Goal: Transaction & Acquisition: Download file/media

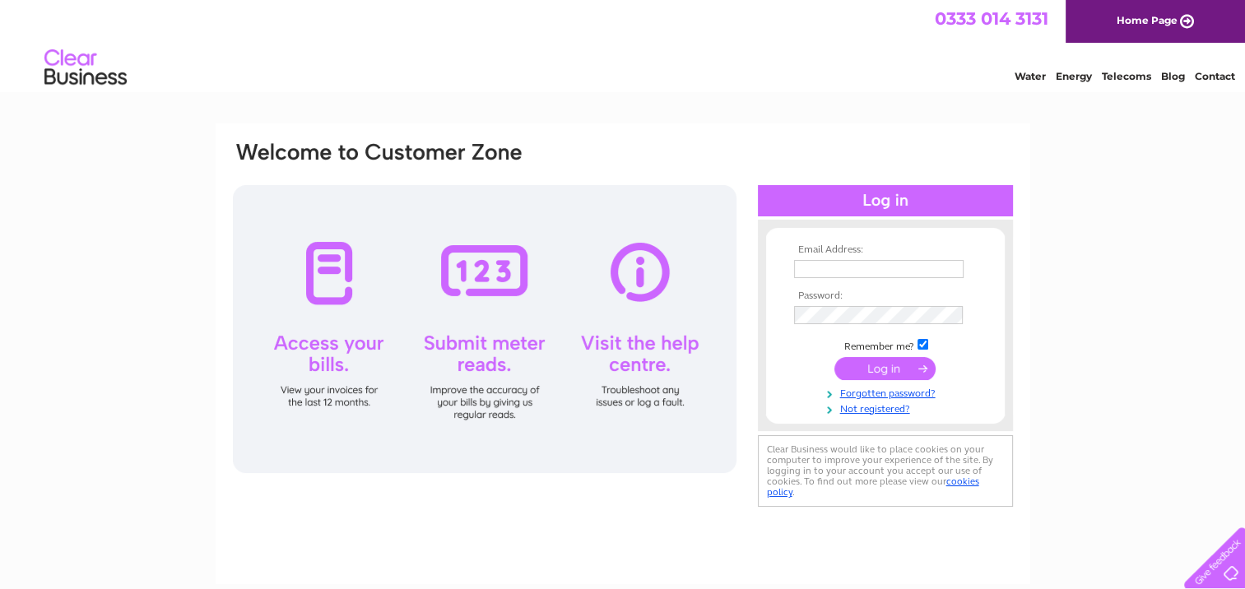
type input "[EMAIL_ADDRESS][DOMAIN_NAME]"
click at [888, 370] on input "submit" at bounding box center [885, 368] width 101 height 23
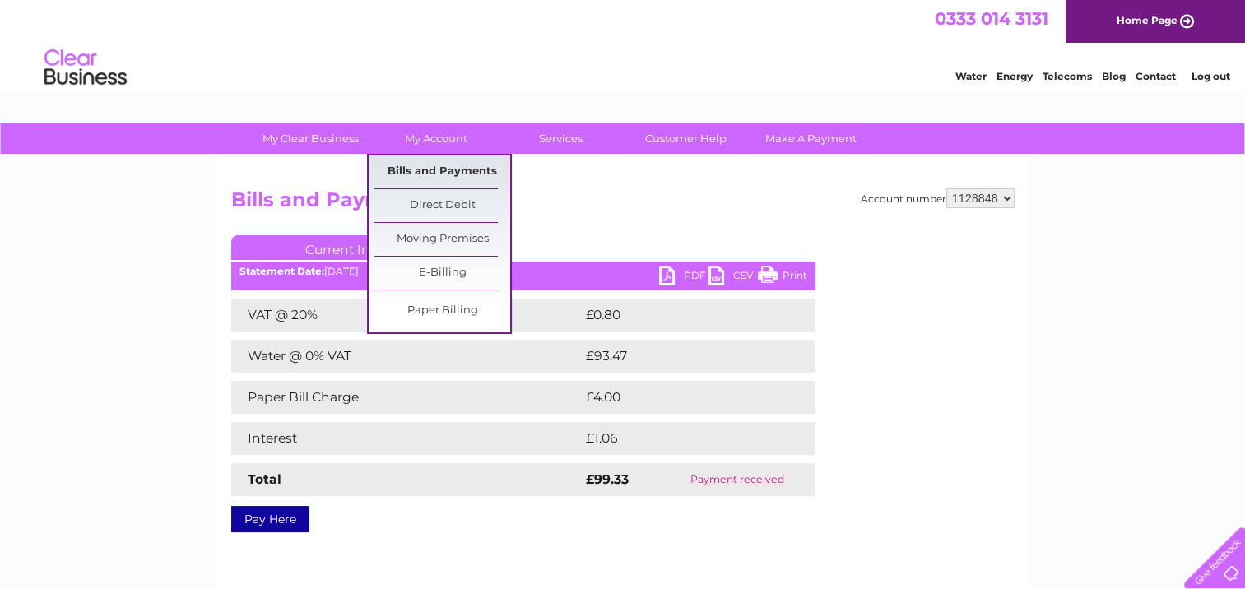
click at [447, 175] on link "Bills and Payments" at bounding box center [443, 172] width 136 height 33
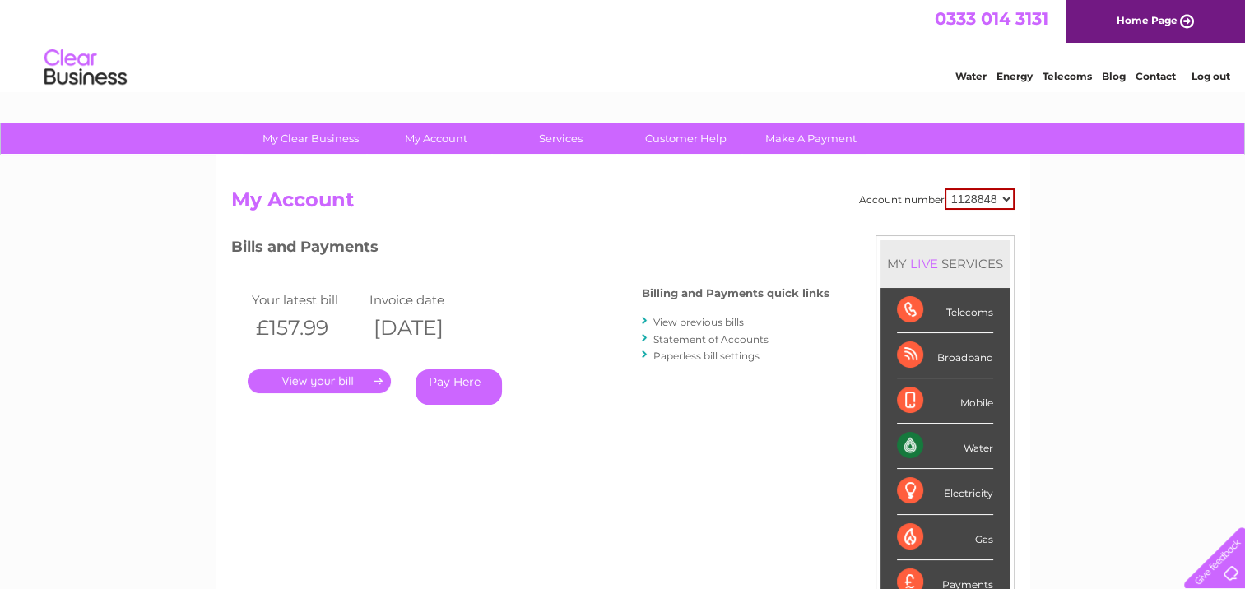
click at [346, 374] on link "." at bounding box center [319, 382] width 143 height 24
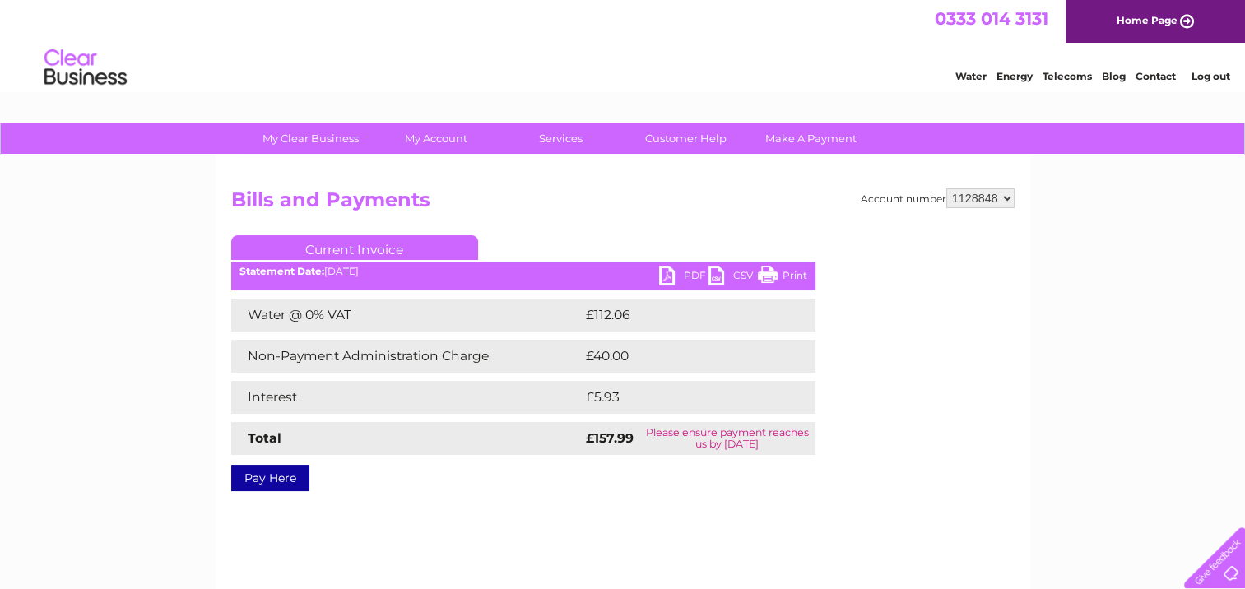
click at [675, 270] on link "PDF" at bounding box center [683, 278] width 49 height 24
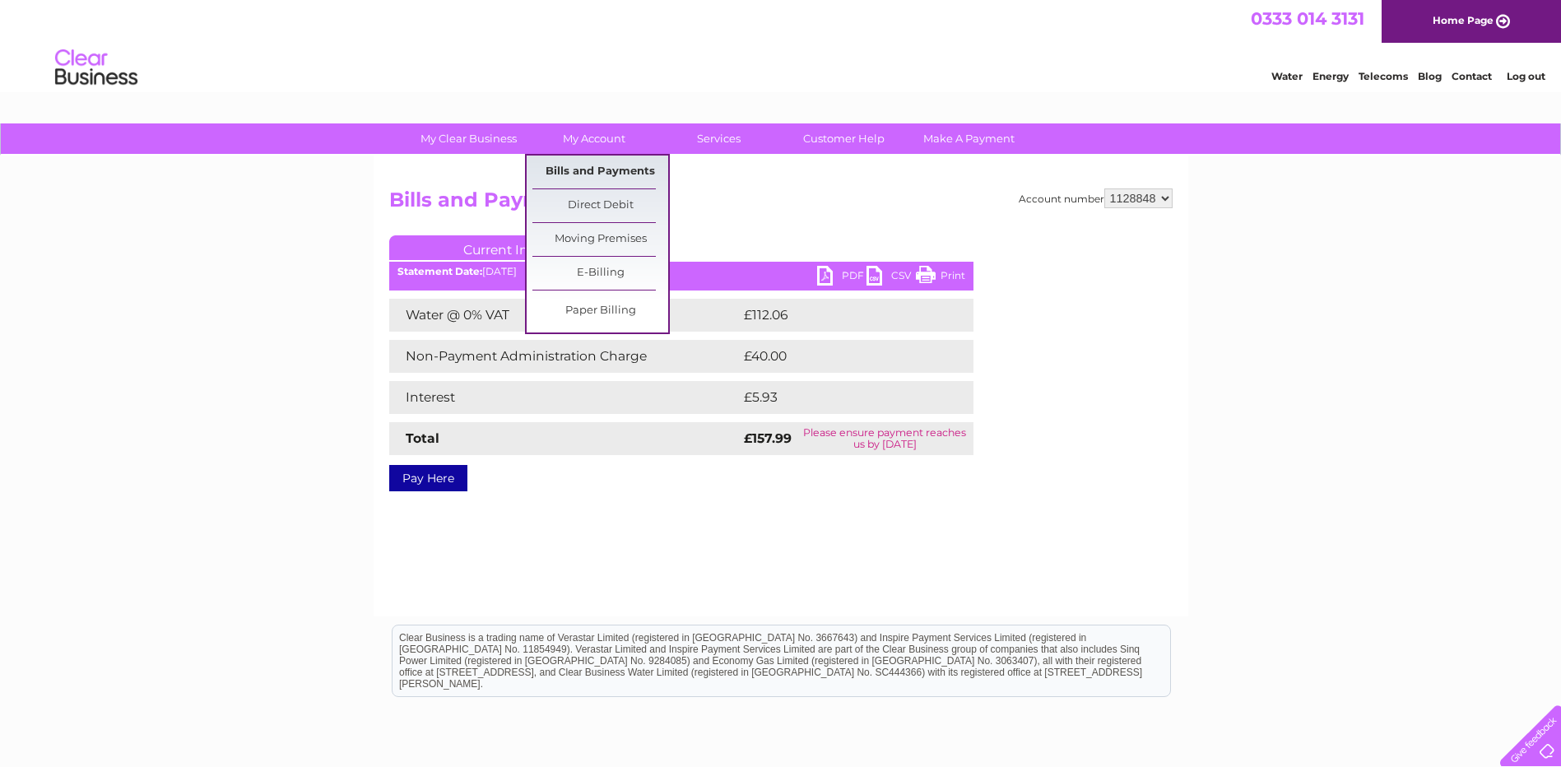
click at [583, 165] on link "Bills and Payments" at bounding box center [601, 172] width 136 height 33
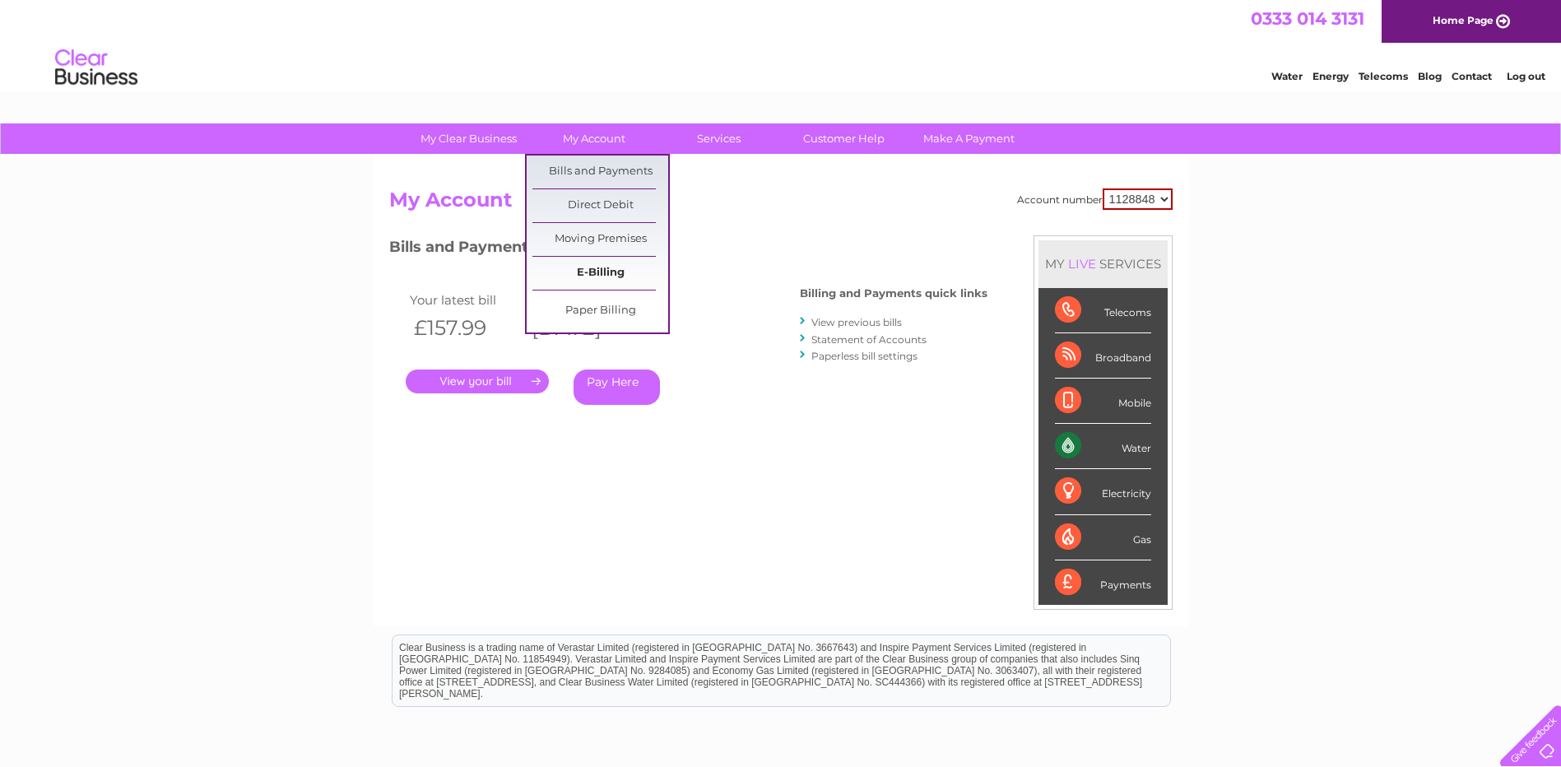
click at [612, 268] on link "E-Billing" at bounding box center [601, 273] width 136 height 33
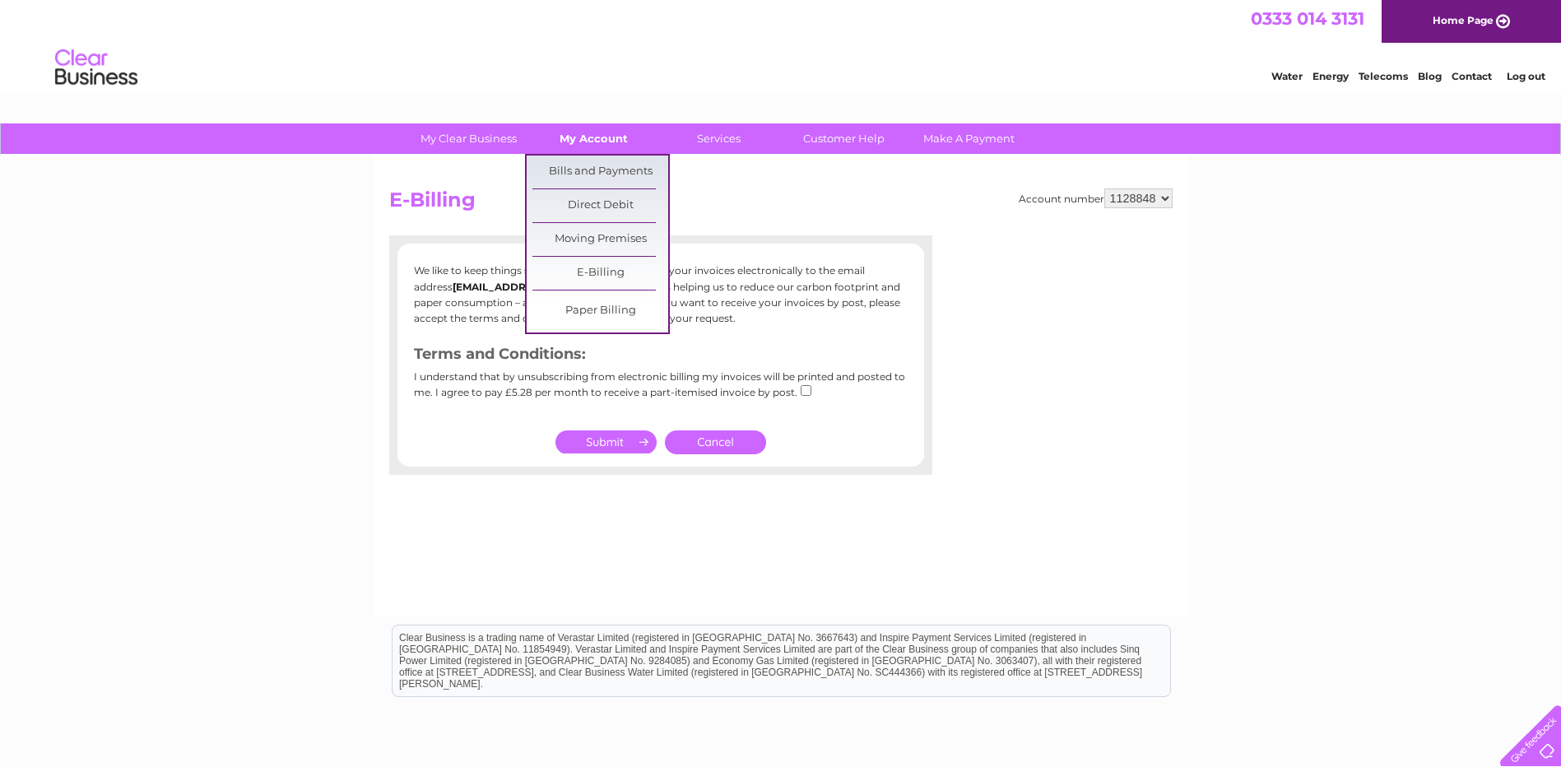
click at [570, 130] on link "My Account" at bounding box center [594, 138] width 136 height 30
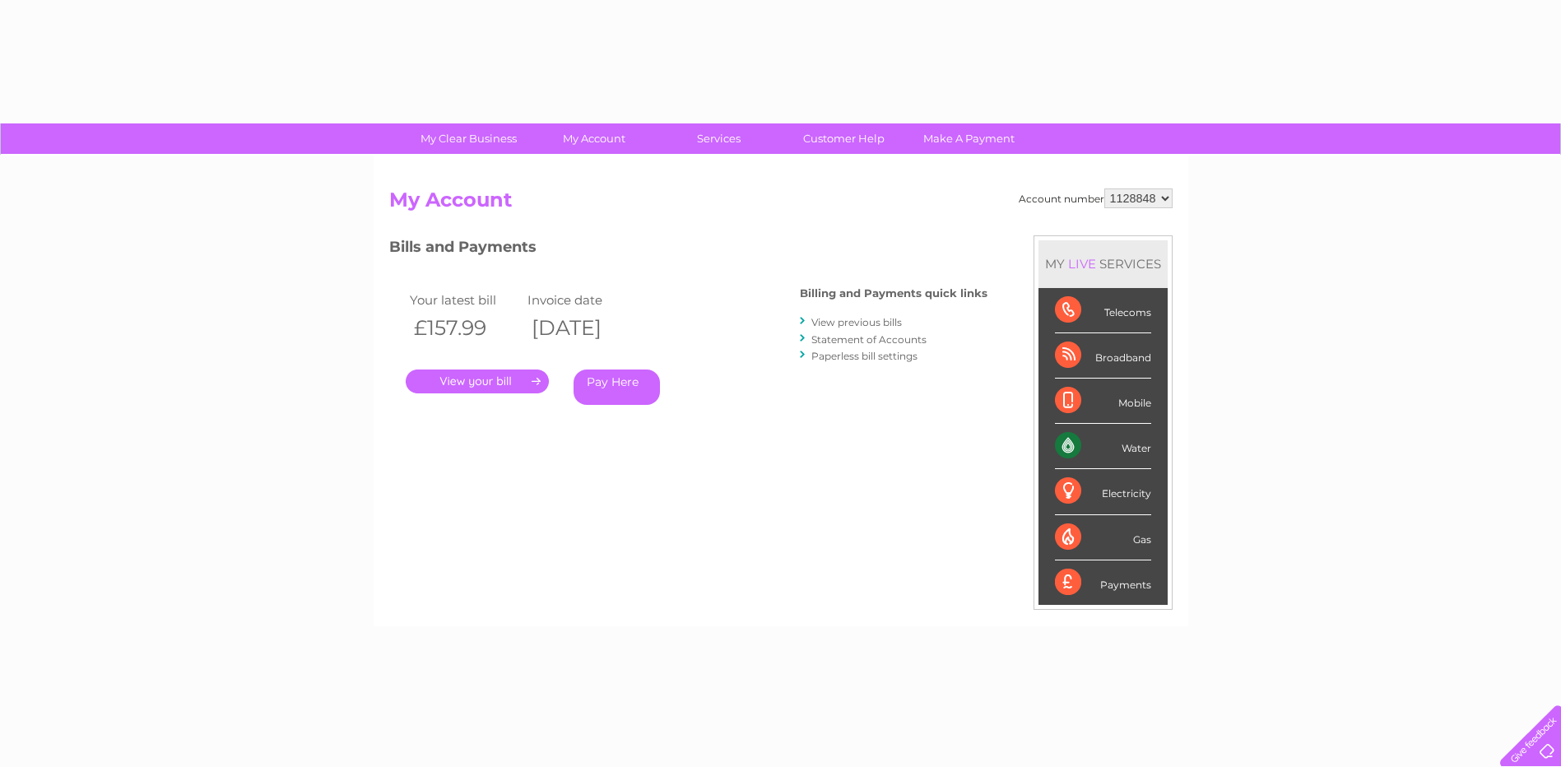
click at [589, 176] on div "Account number 1128848 My Account MY LIVE SERVICES Telecoms Broadband Mobile Wa…" at bounding box center [781, 391] width 815 height 471
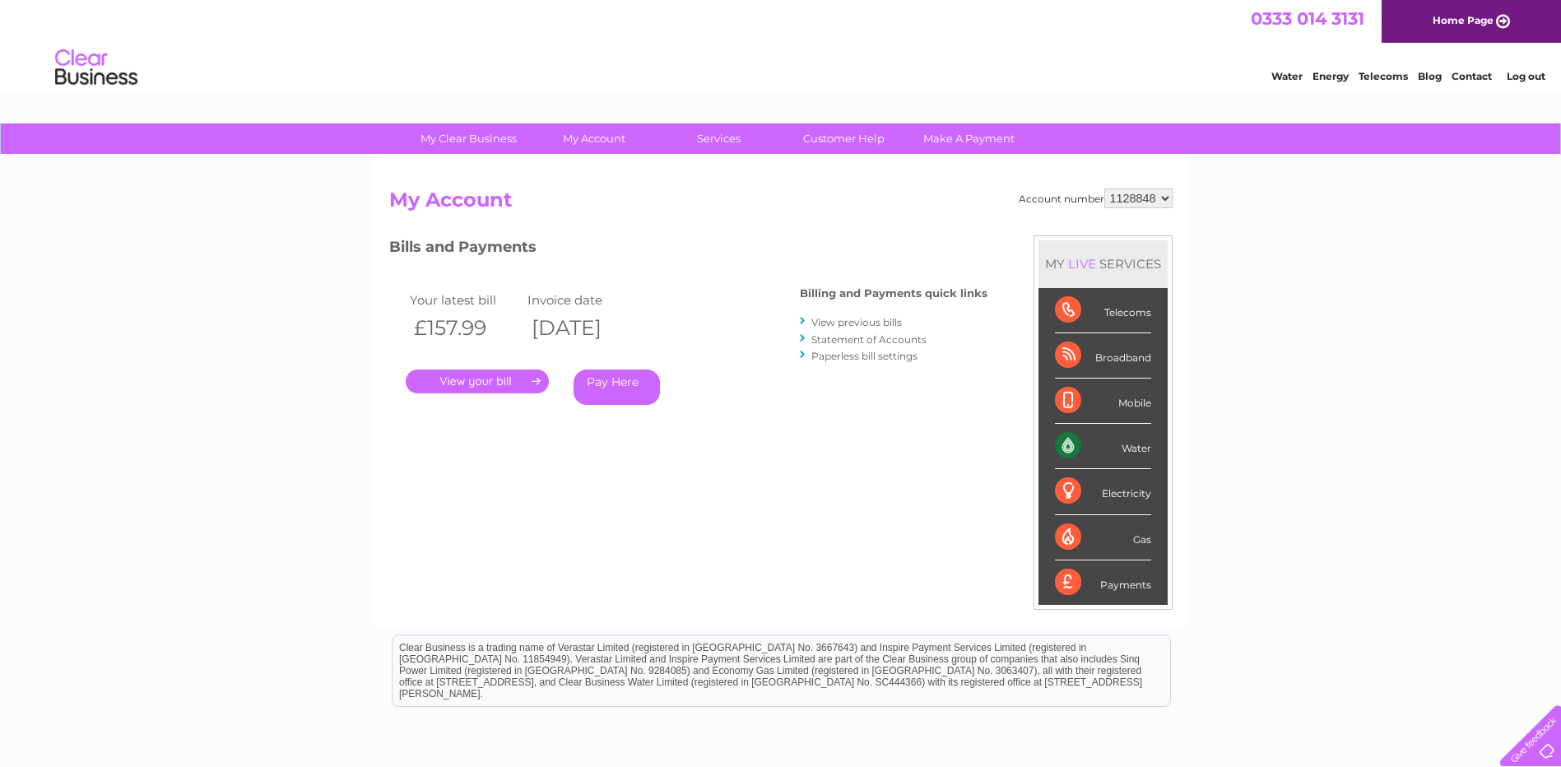
click at [830, 322] on link "View previous bills" at bounding box center [857, 322] width 91 height 12
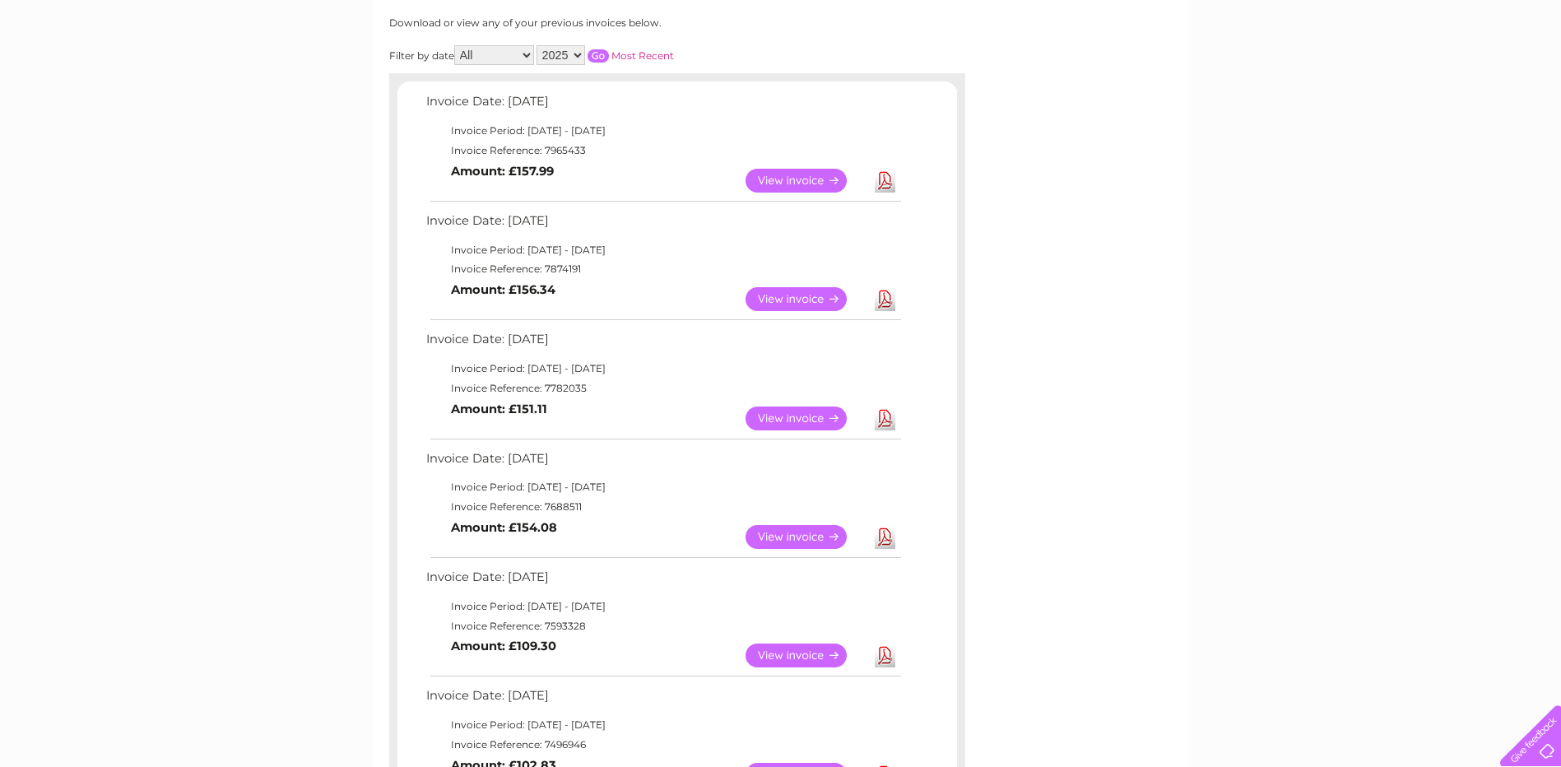
scroll to position [247, 0]
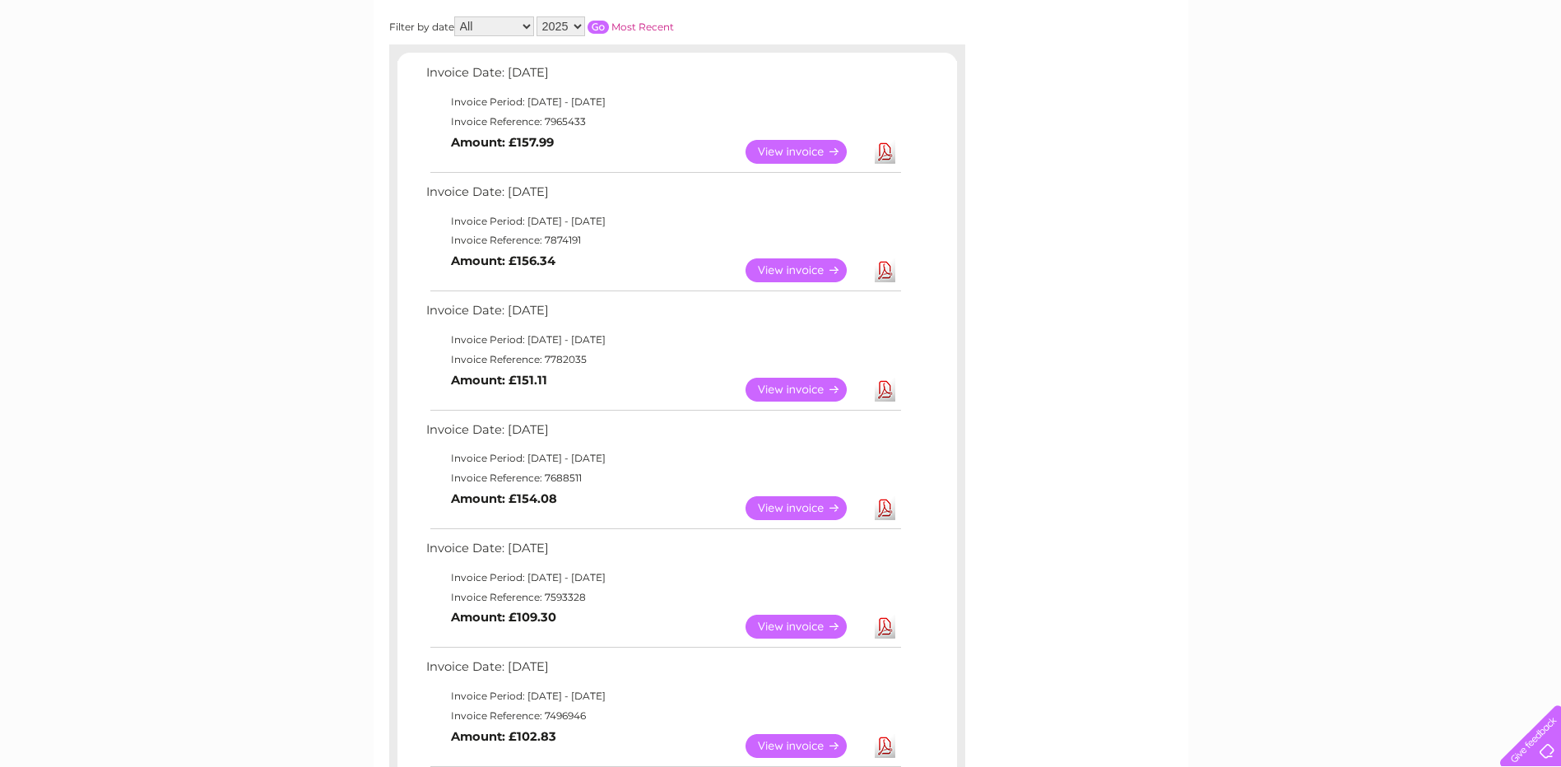
click at [794, 622] on link "View" at bounding box center [806, 627] width 121 height 24
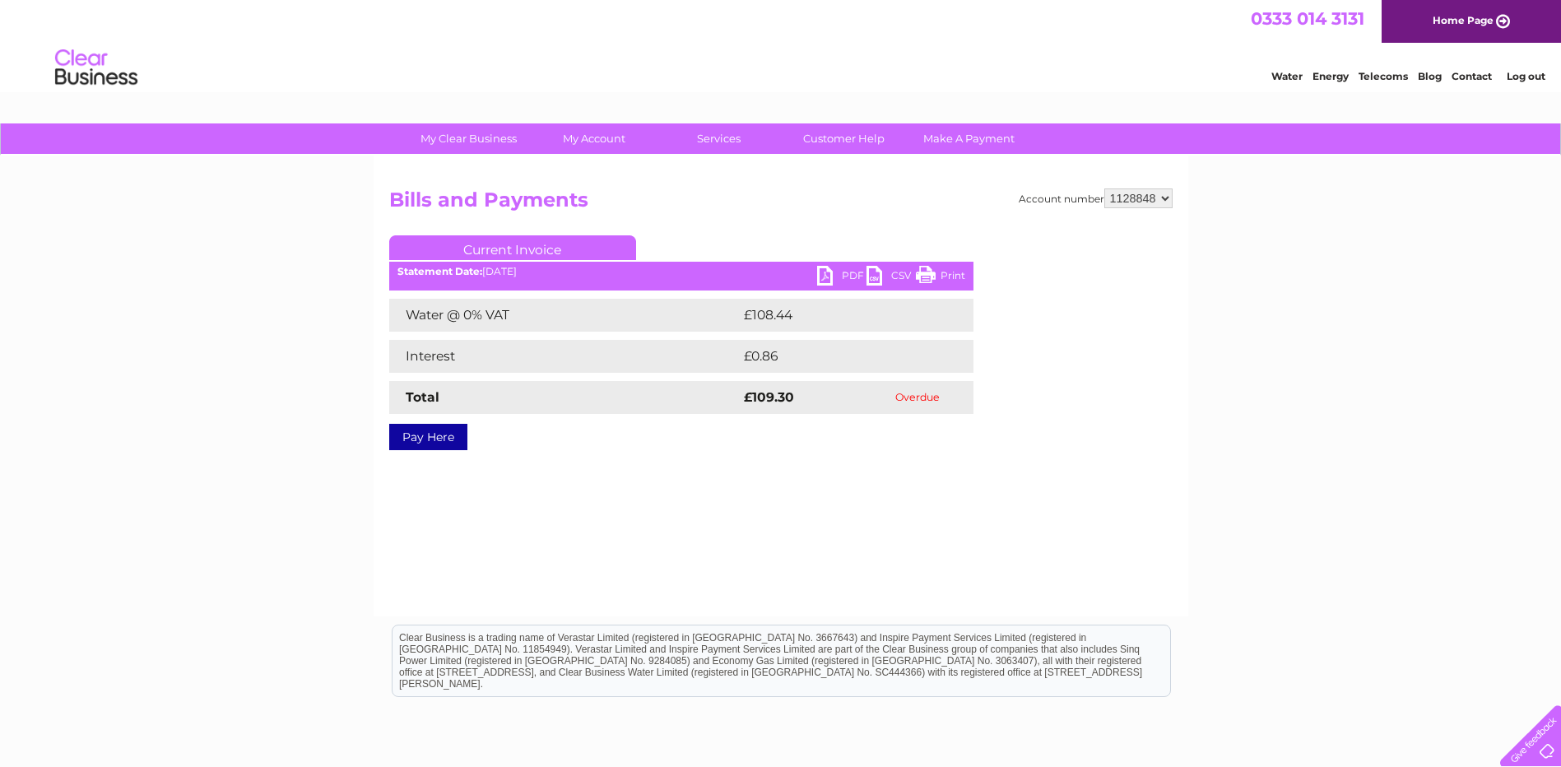
click at [833, 272] on link "PDF" at bounding box center [841, 278] width 49 height 24
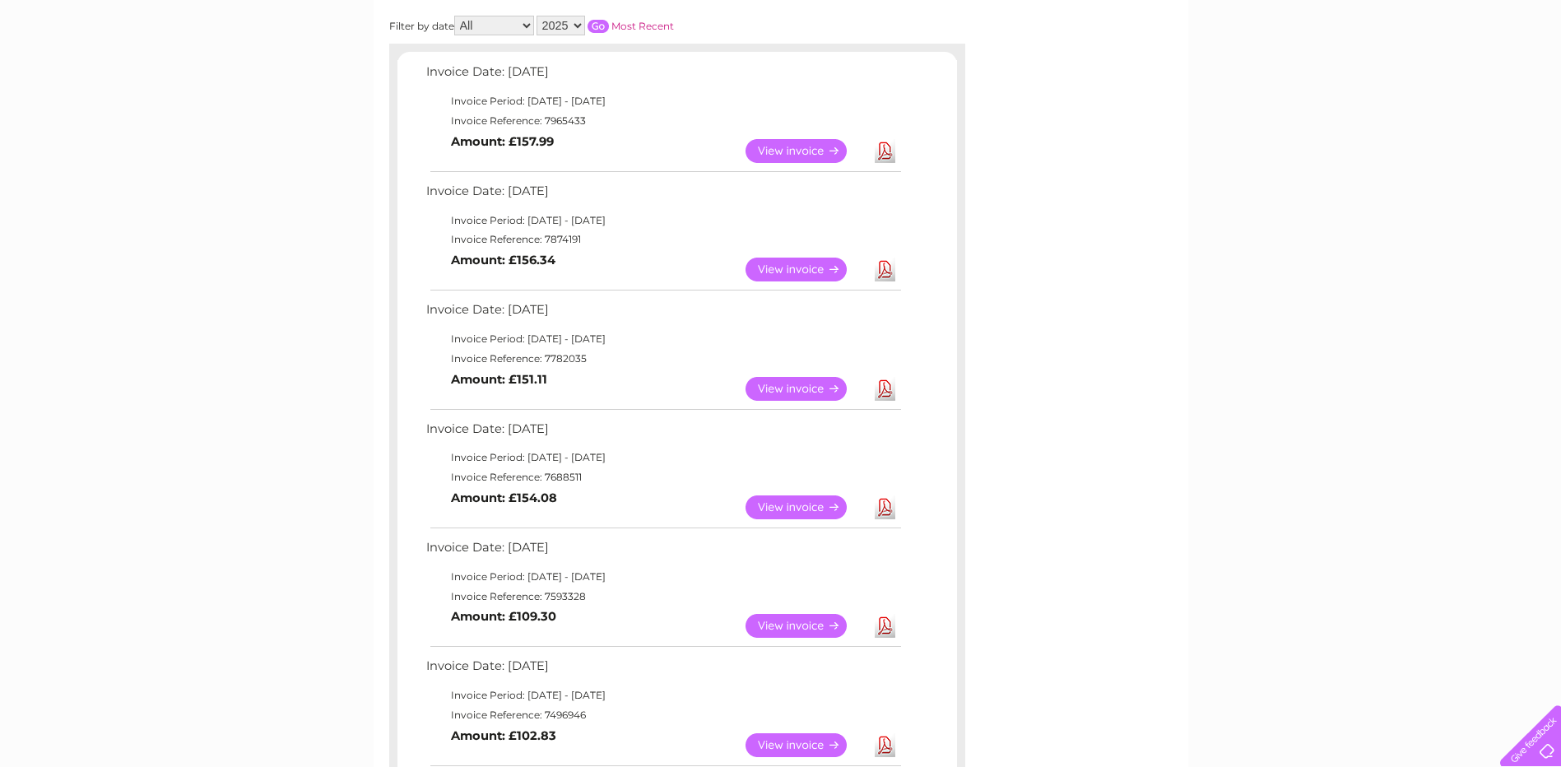
click at [806, 505] on link "View" at bounding box center [806, 508] width 121 height 24
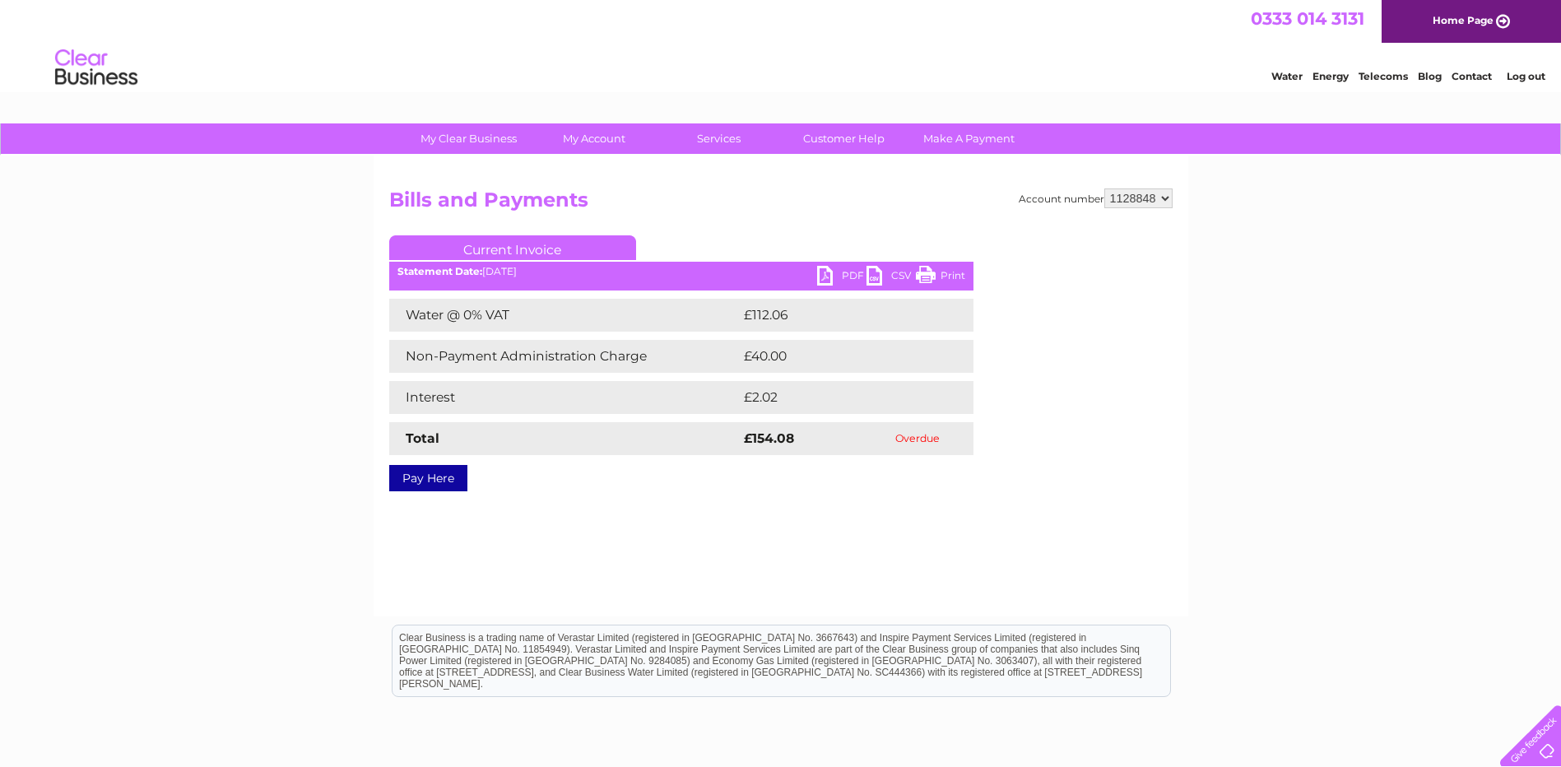
click at [815, 269] on div "Statement Date: [DATE]" at bounding box center [681, 272] width 584 height 12
click at [821, 271] on link "PDF" at bounding box center [841, 278] width 49 height 24
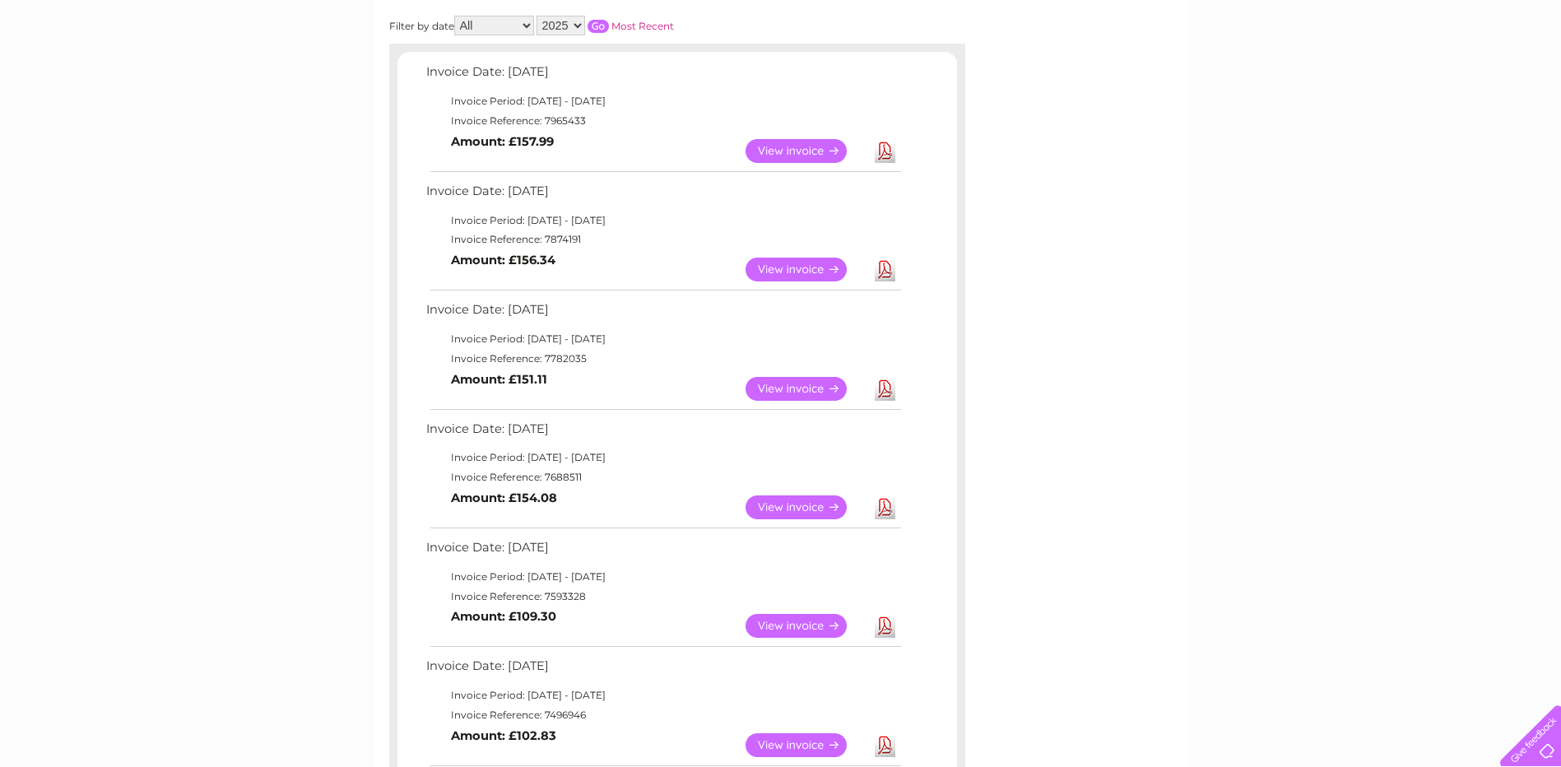
click at [809, 394] on link "View" at bounding box center [806, 389] width 121 height 24
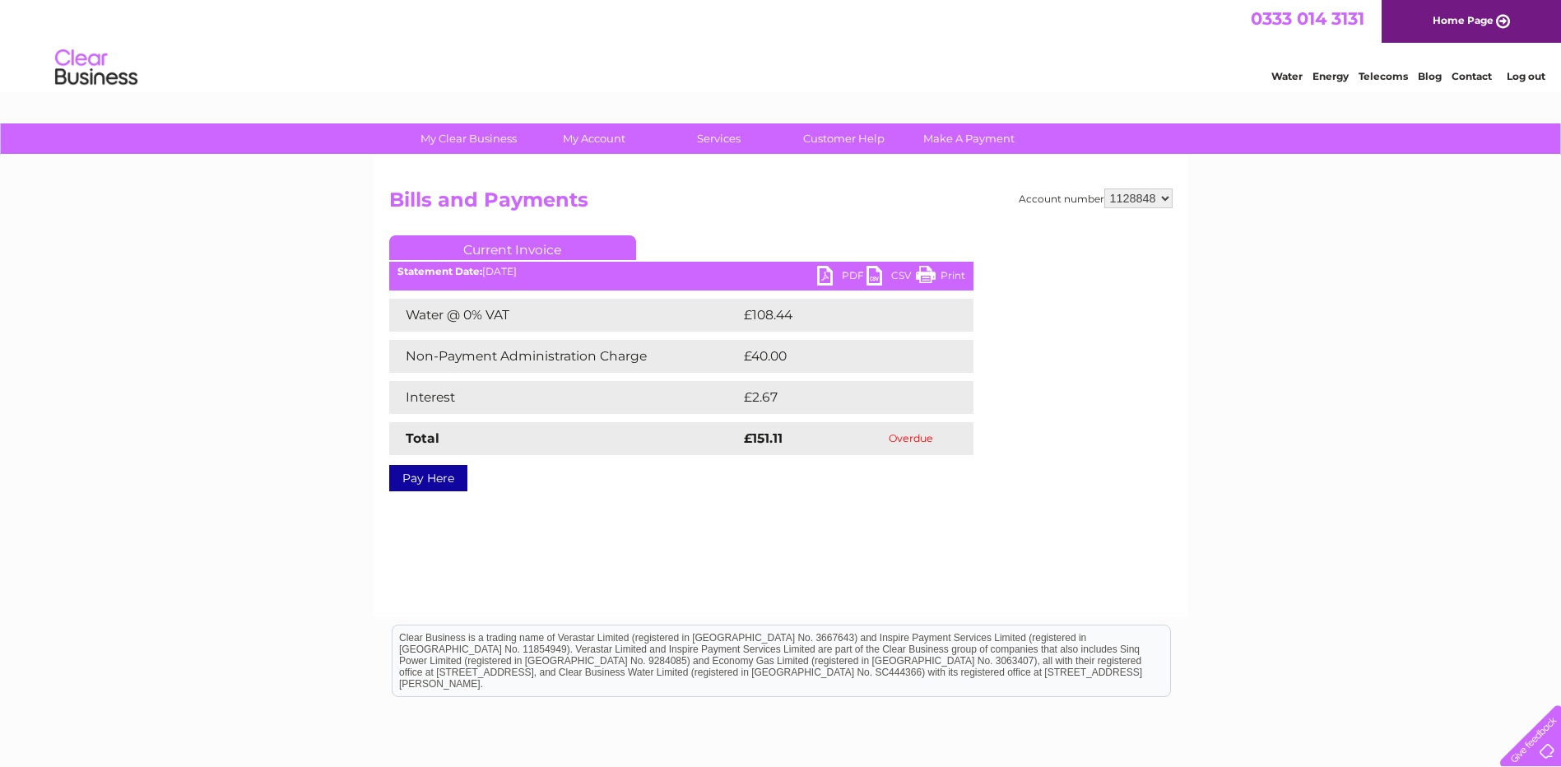
click at [825, 271] on link "PDF" at bounding box center [841, 278] width 49 height 24
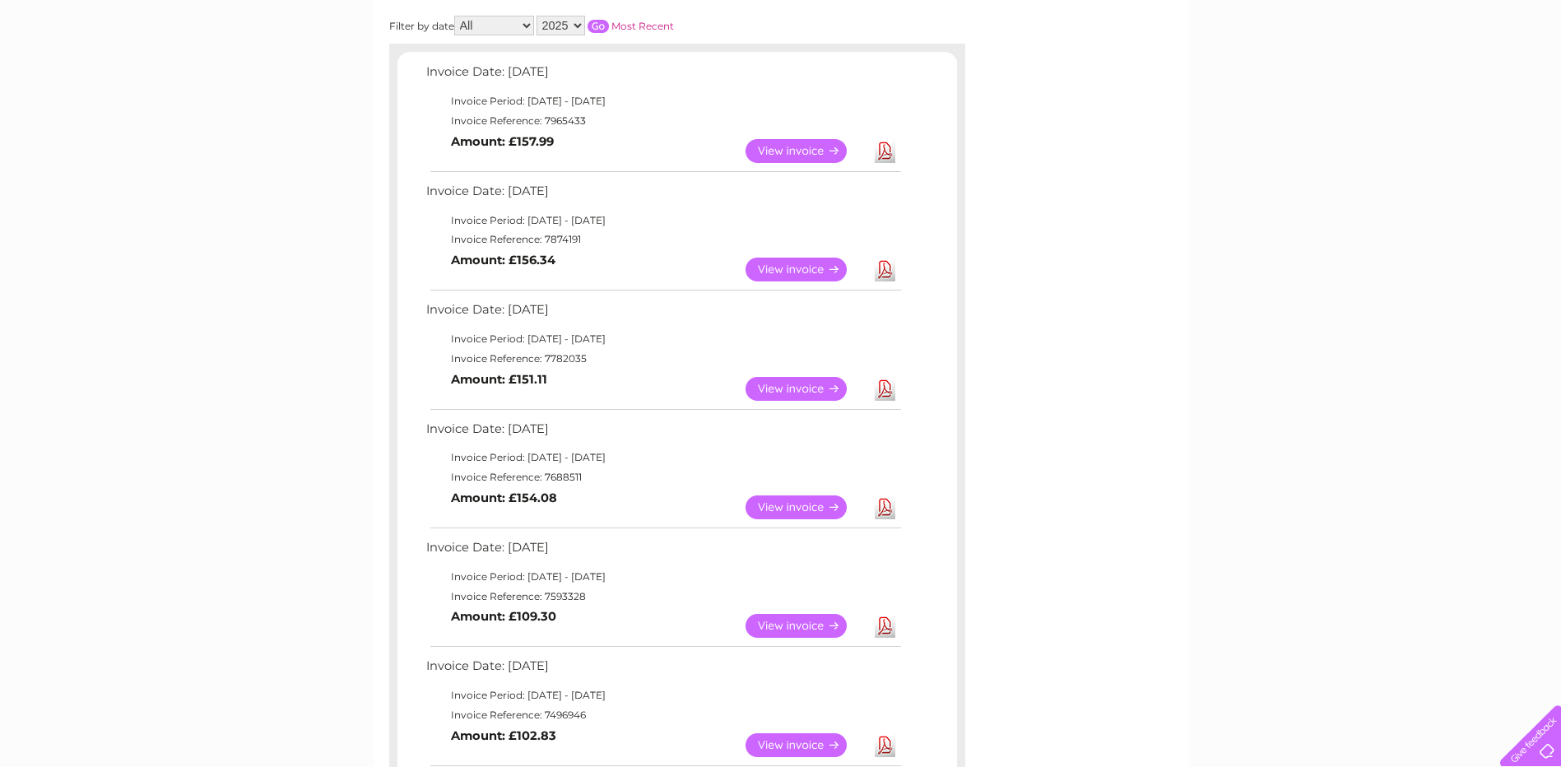
click at [784, 270] on link "View" at bounding box center [806, 270] width 121 height 24
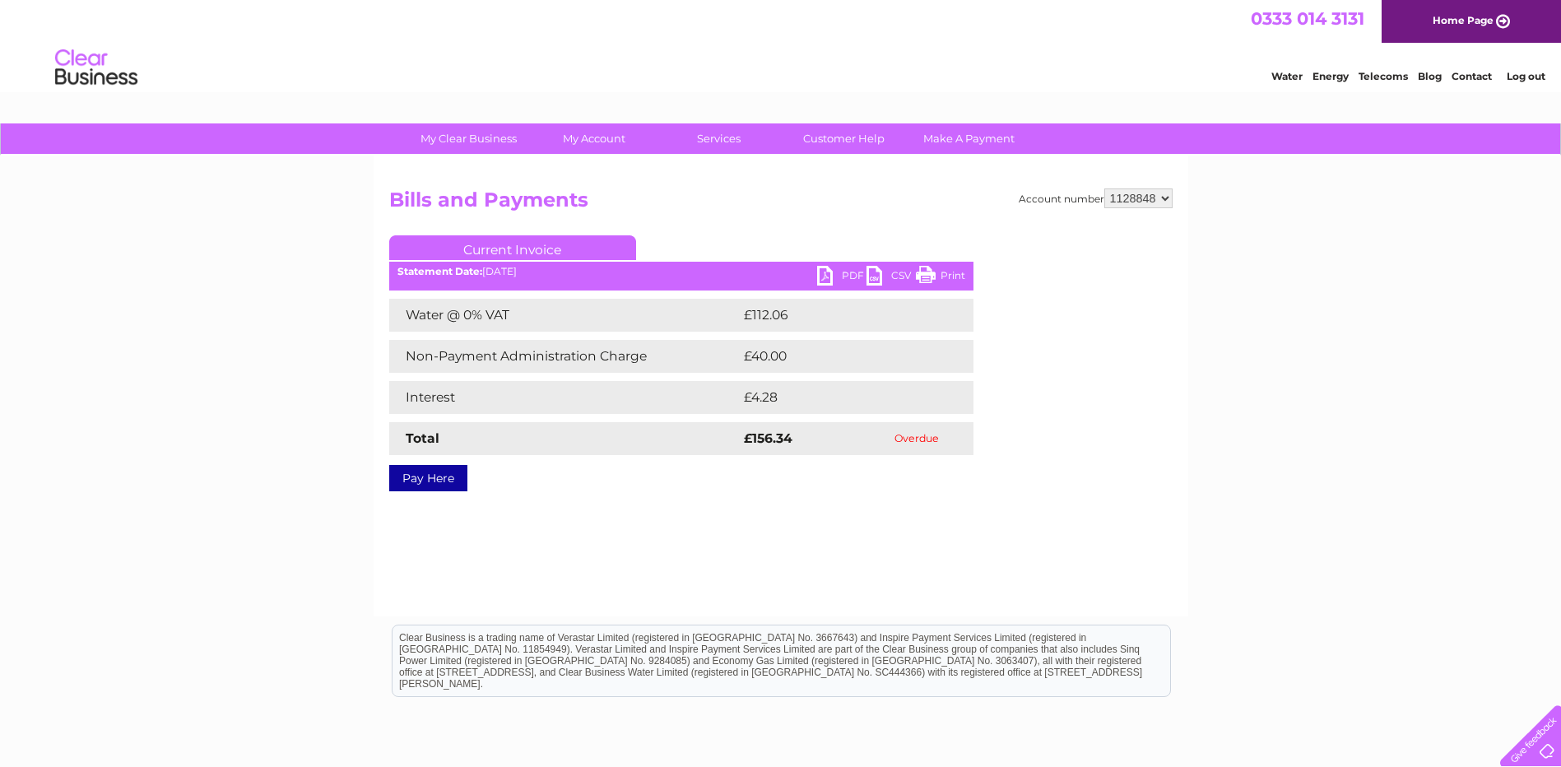
click at [827, 277] on link "PDF" at bounding box center [841, 278] width 49 height 24
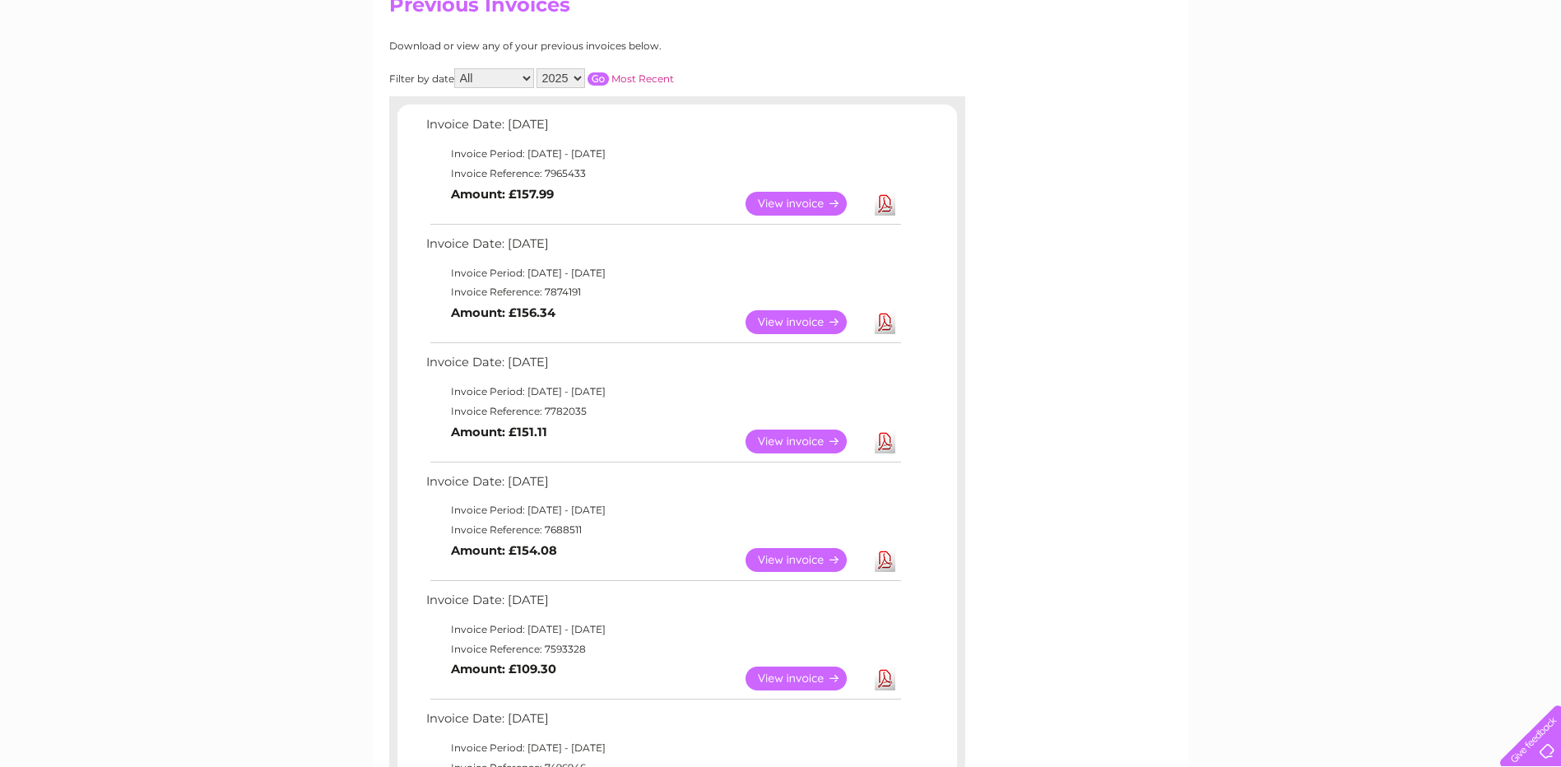
scroll to position [165, 0]
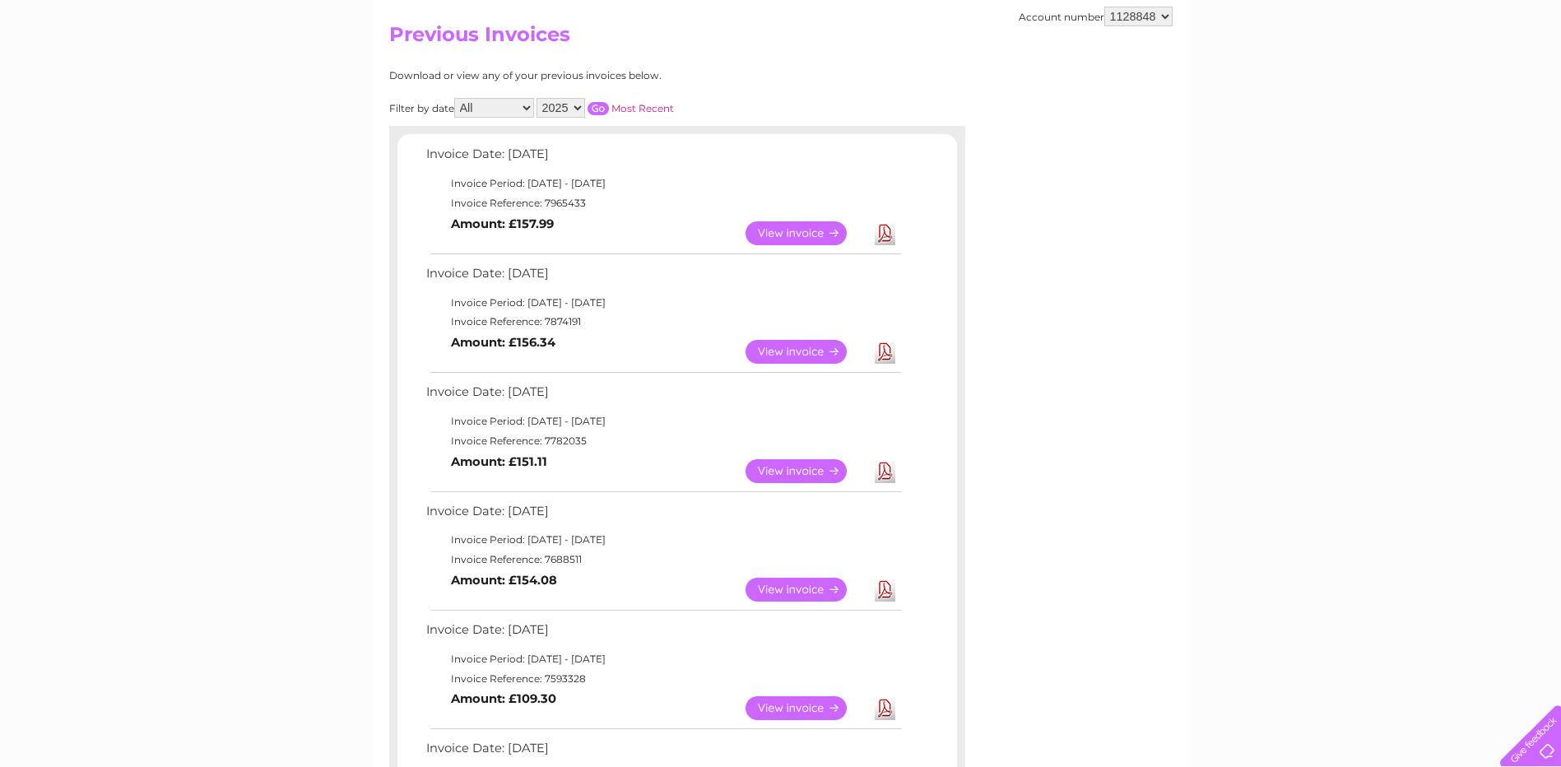
click at [787, 230] on link "View" at bounding box center [806, 233] width 121 height 24
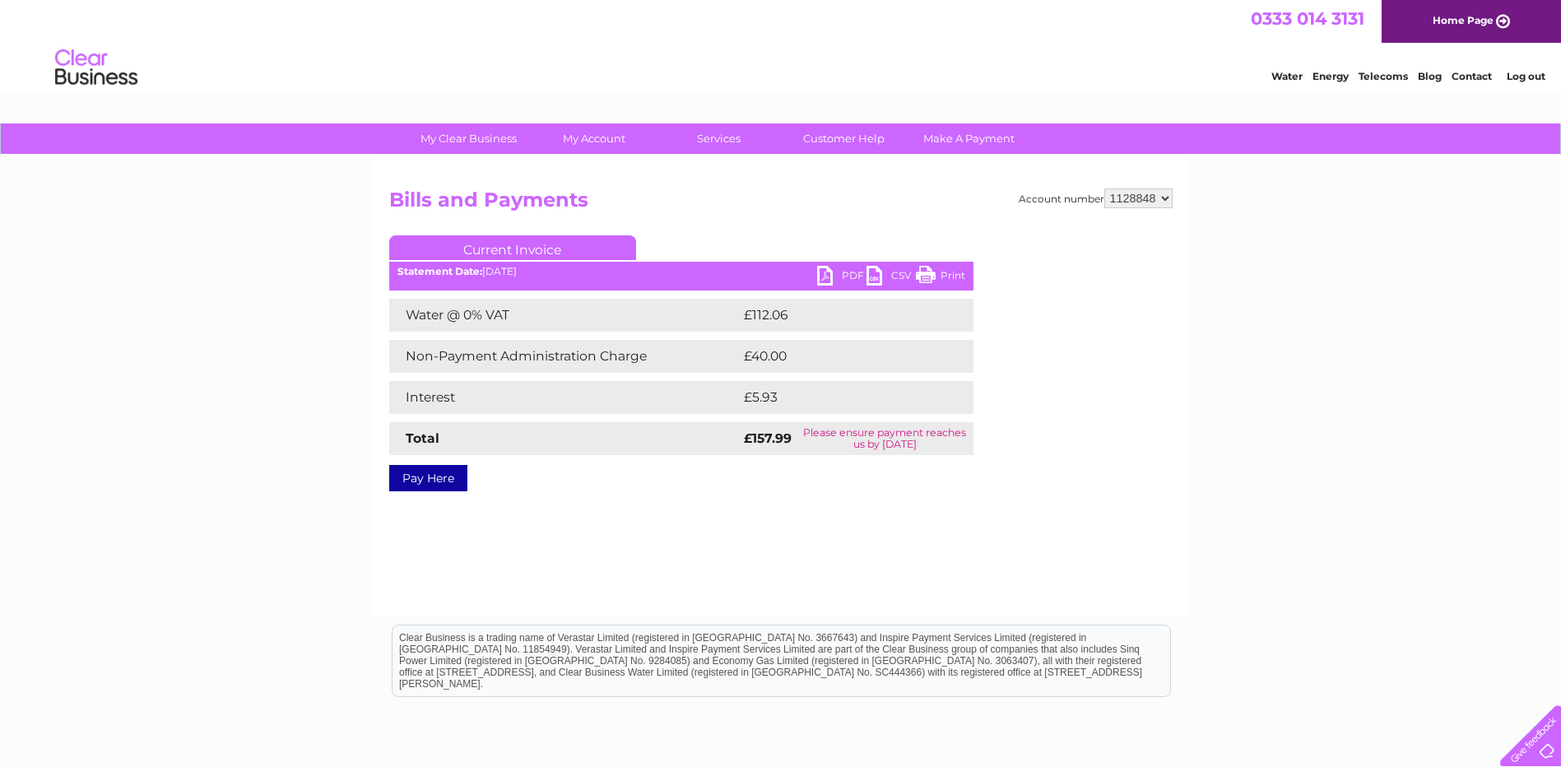
click at [826, 277] on link "PDF" at bounding box center [841, 278] width 49 height 24
